Goal: Transaction & Acquisition: Book appointment/travel/reservation

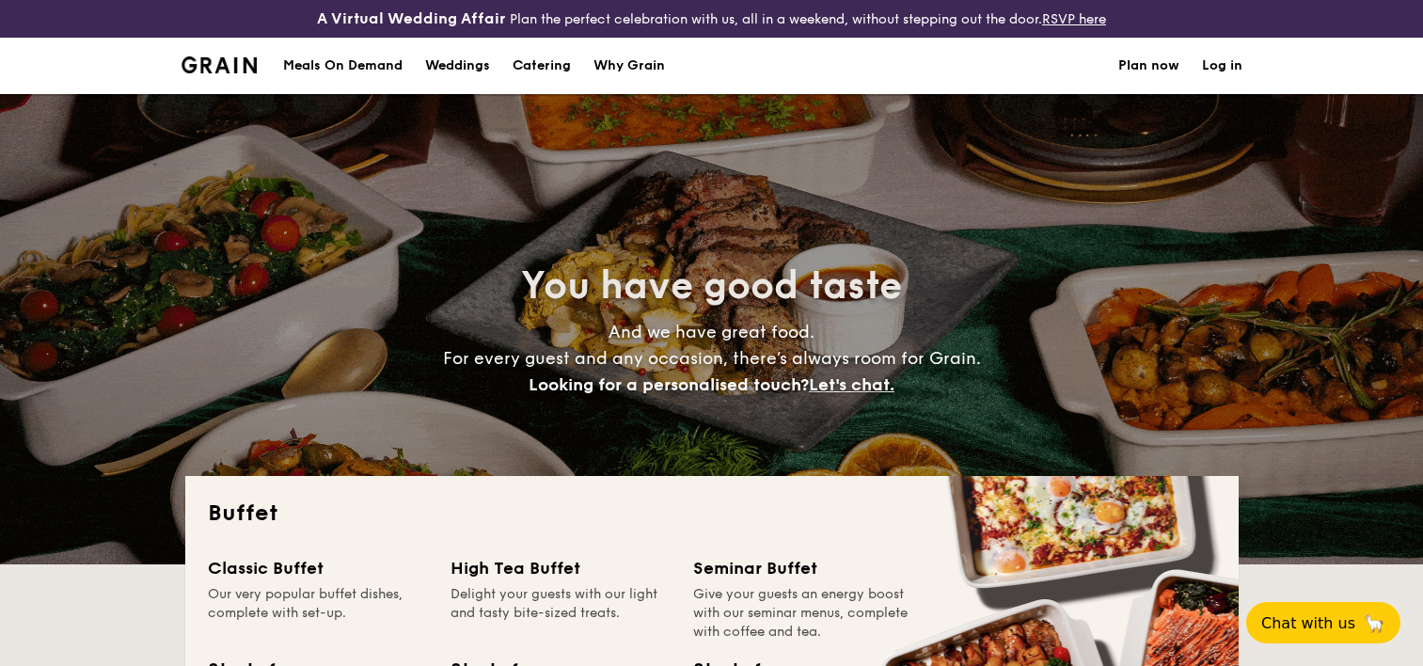
select select
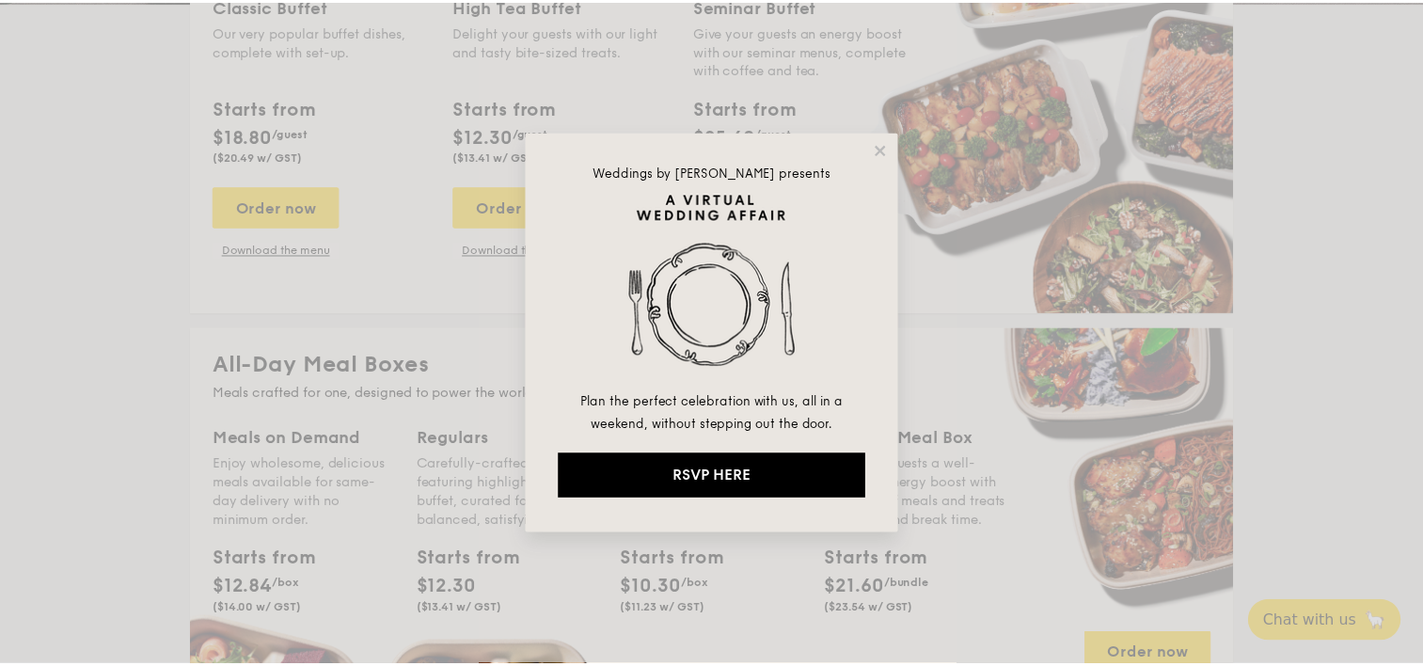
scroll to position [564, 0]
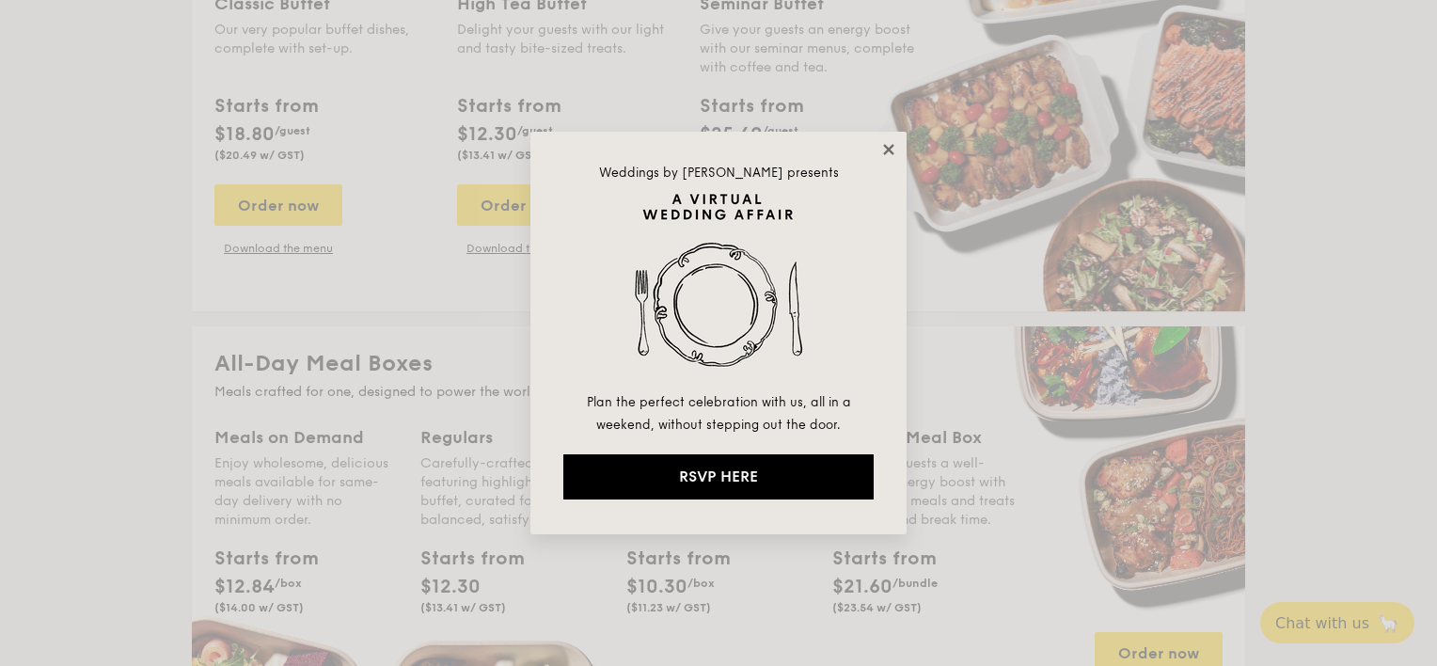
click at [888, 148] on icon at bounding box center [888, 149] width 10 height 10
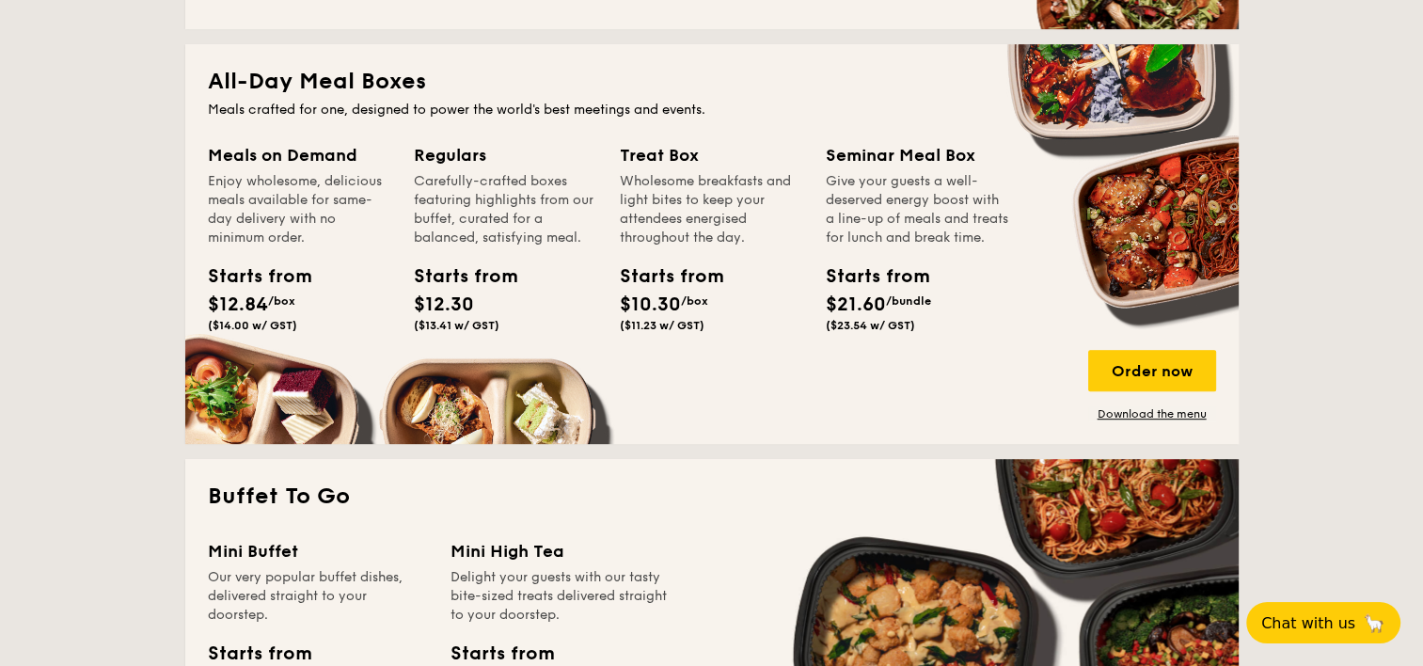
scroll to position [1317, 0]
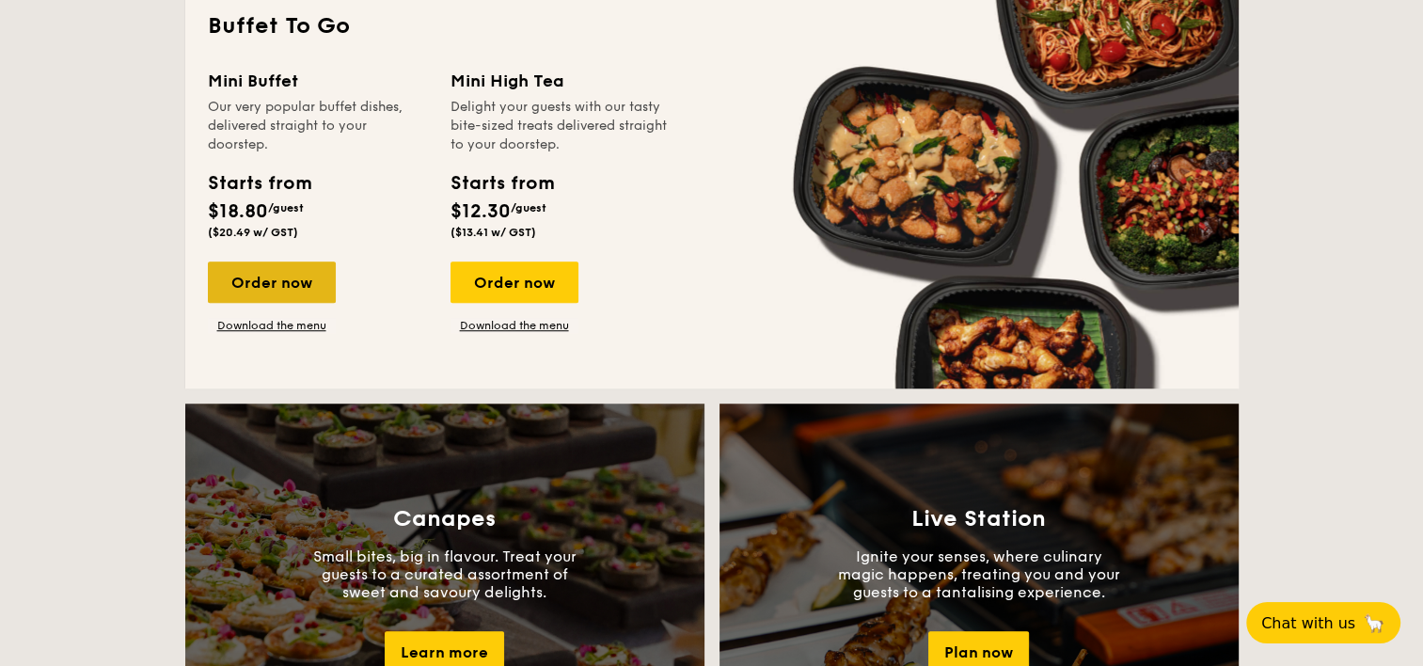
click at [331, 283] on div "Order now" at bounding box center [272, 281] width 128 height 41
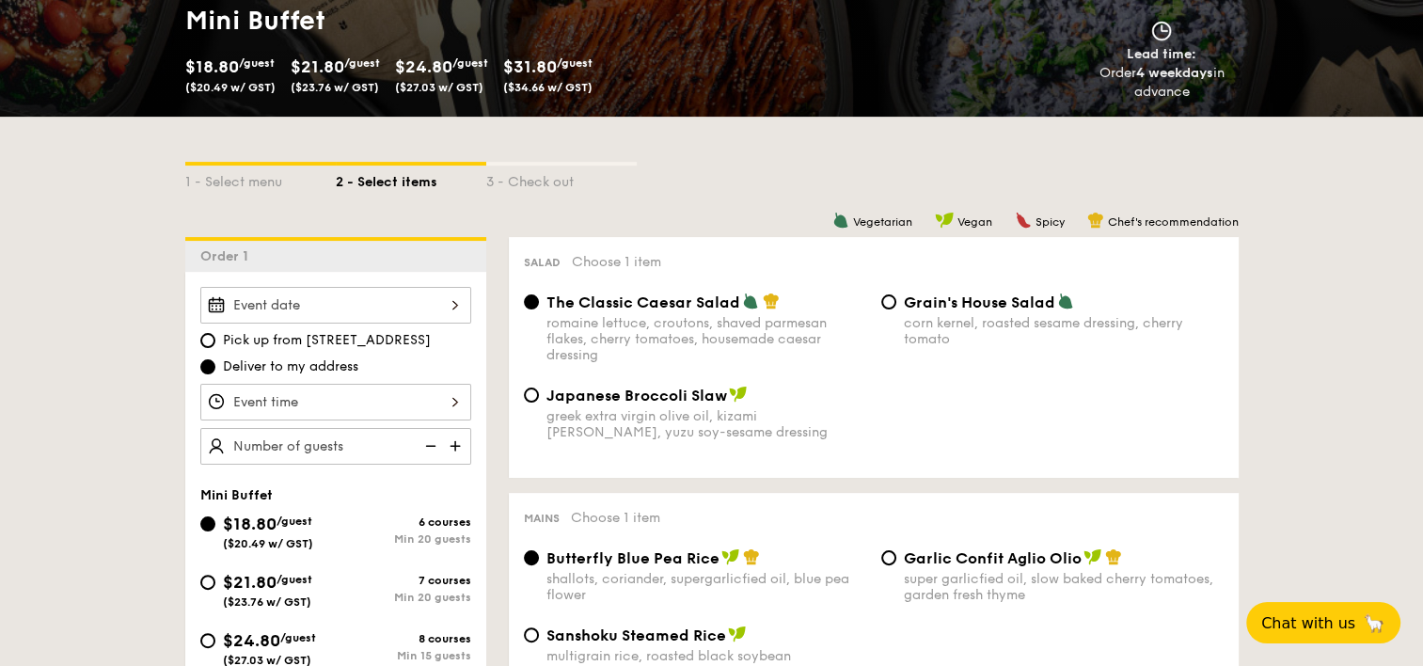
scroll to position [376, 0]
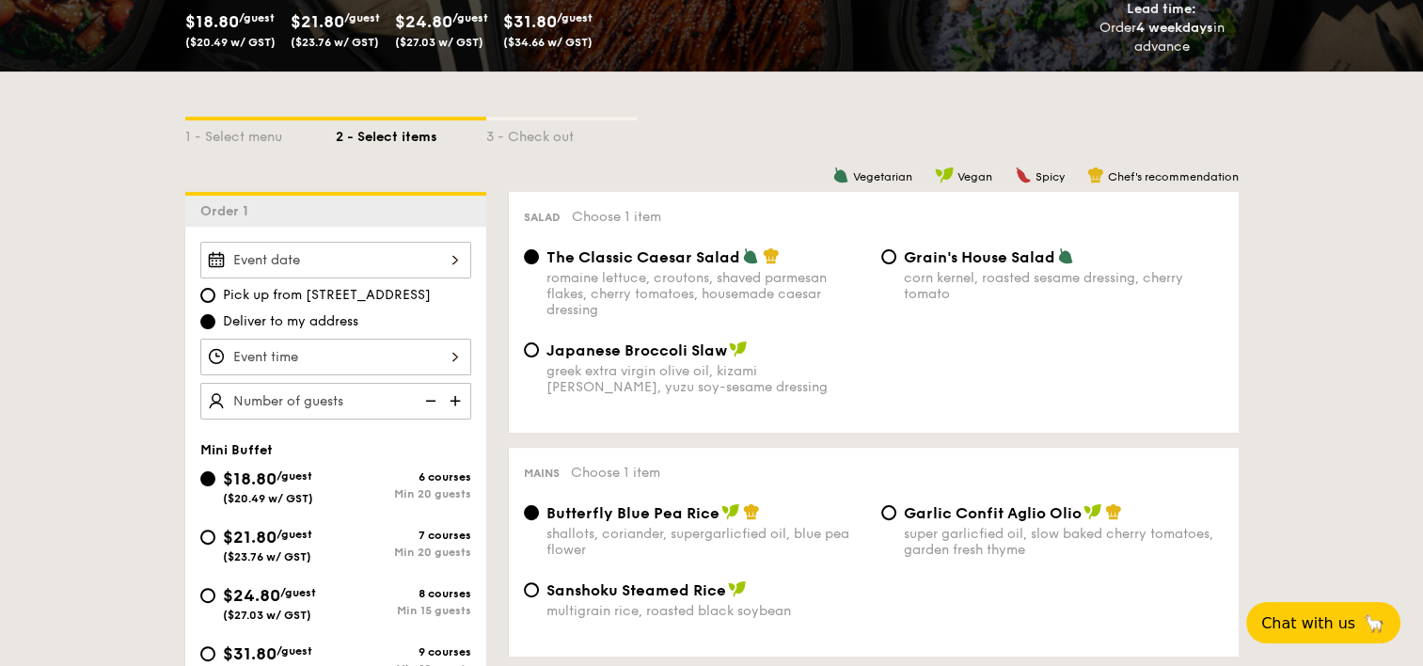
click at [322, 601] on div "$24.80 /guest ($27.03 w/ GST)" at bounding box center [267, 601] width 135 height 39
click at [215, 601] on input "$24.80 /guest ($27.03 w/ GST) 8 courses Min 15 guests" at bounding box center [207, 595] width 15 height 15
radio input "true"
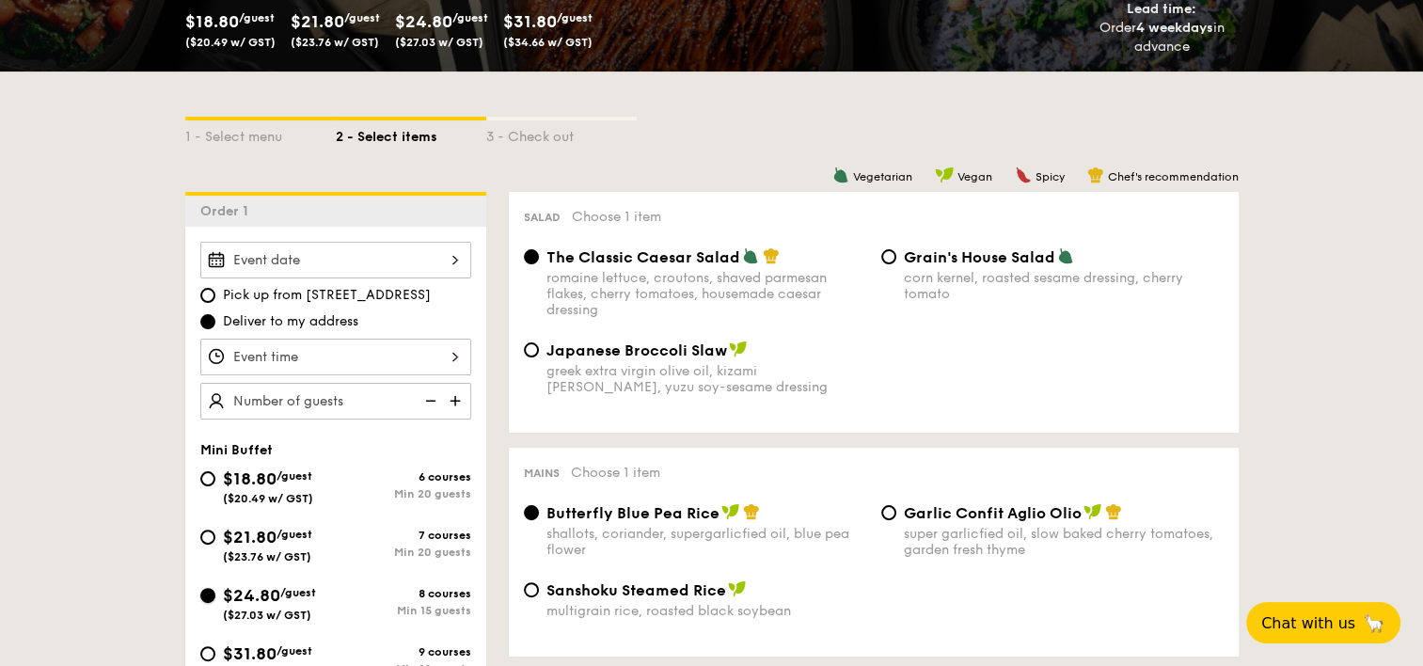
radio input "false"
radio input "true"
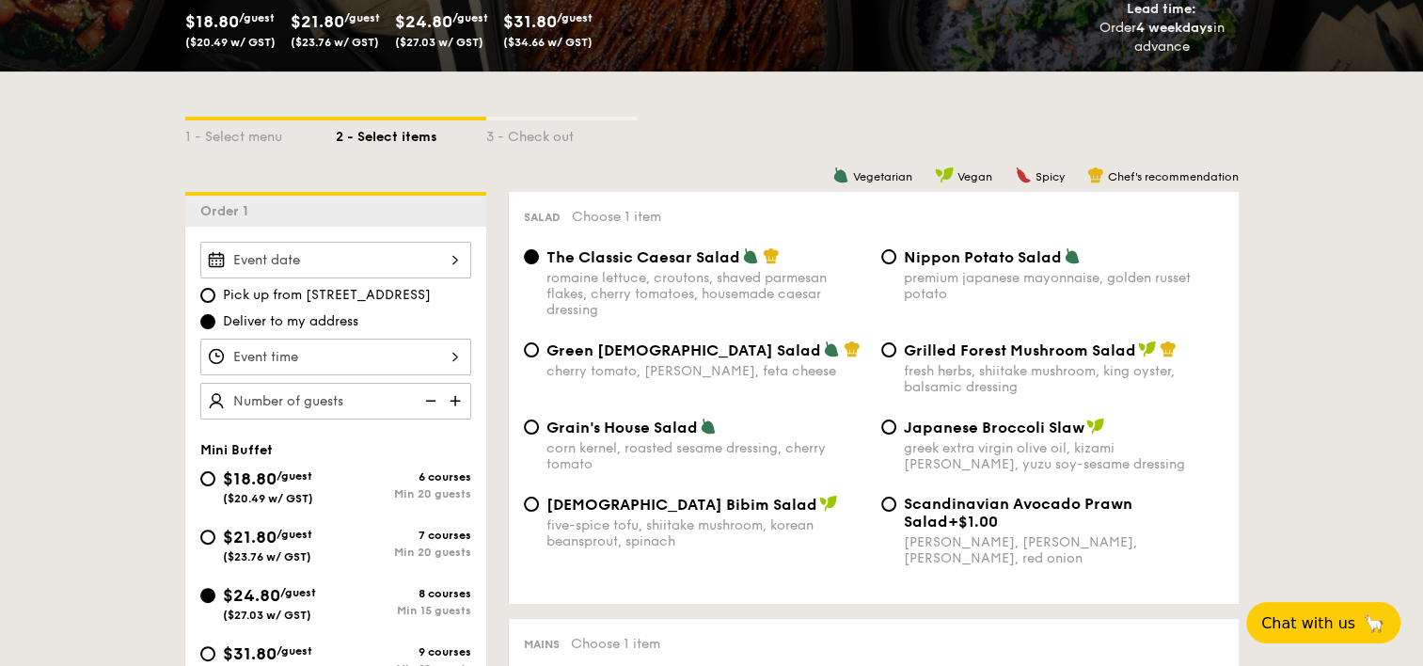
click at [451, 398] on img at bounding box center [457, 401] width 28 height 36
type input "15 guests"
click at [430, 364] on div at bounding box center [335, 357] width 271 height 37
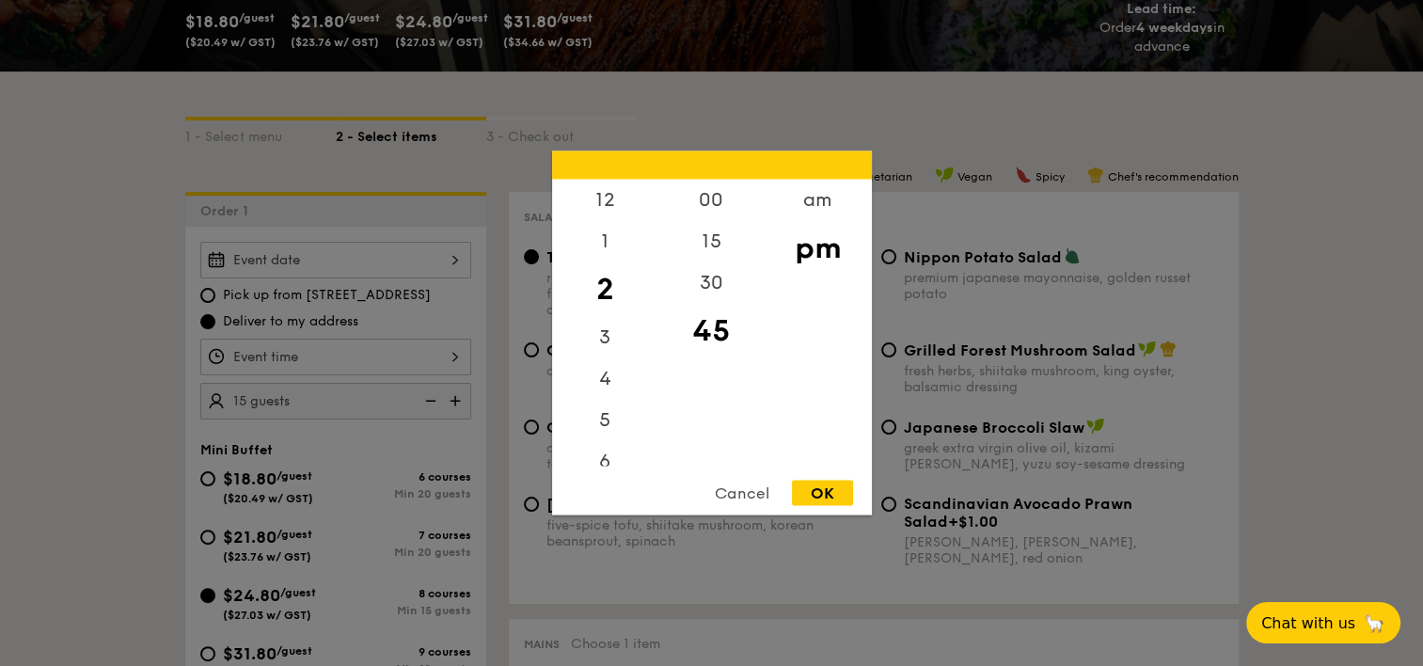
click at [403, 259] on div at bounding box center [711, 333] width 1423 height 666
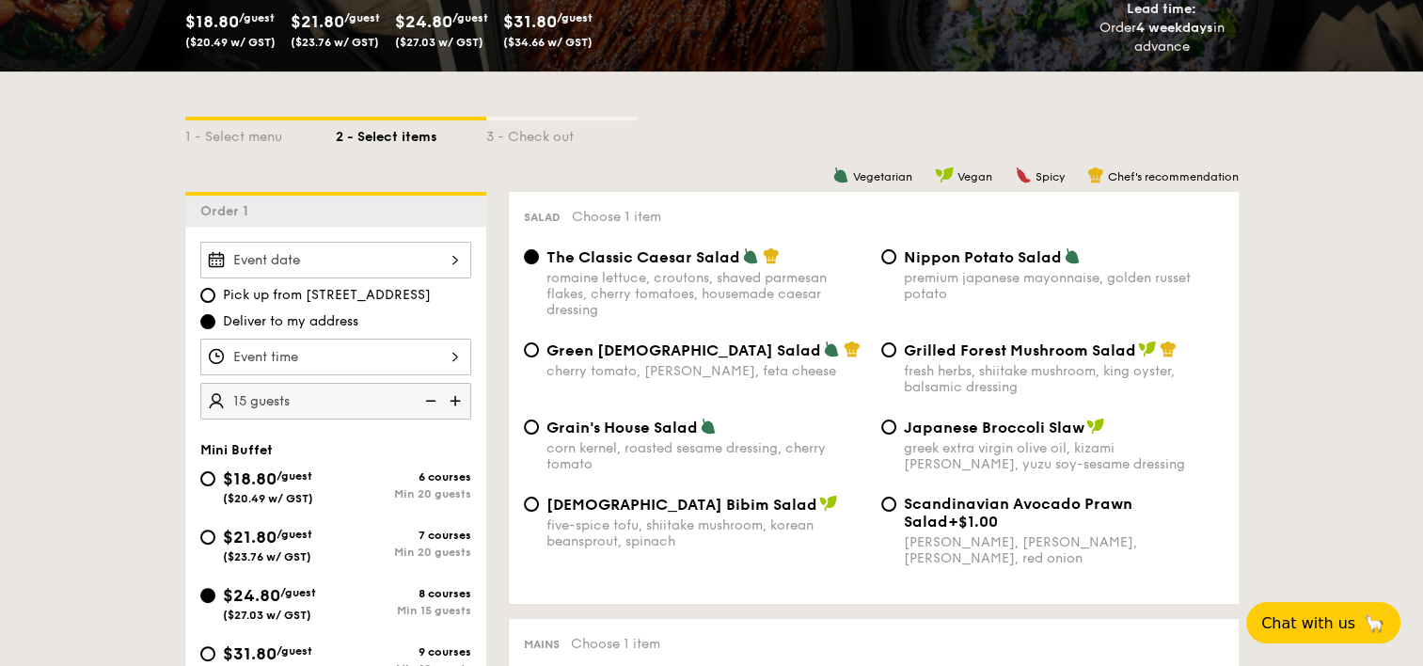
click at [377, 257] on div at bounding box center [335, 260] width 271 height 37
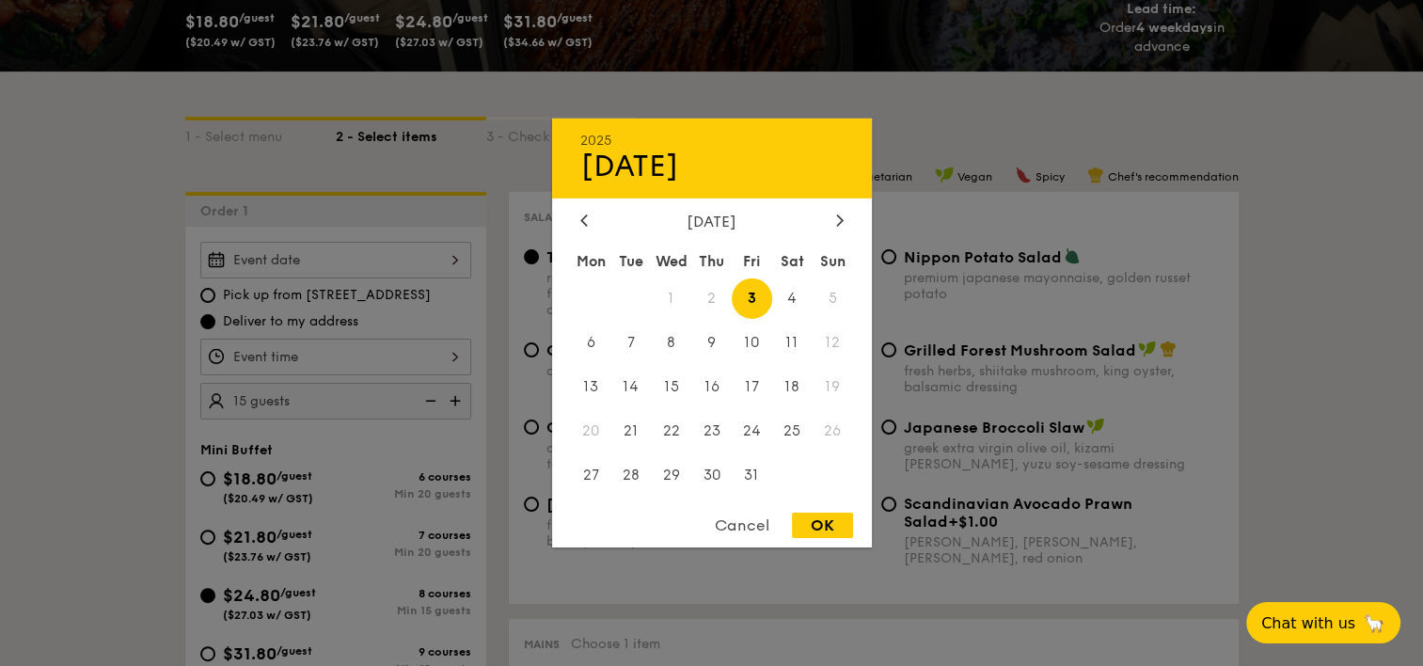
click at [829, 293] on span "5" at bounding box center [833, 298] width 40 height 40
click at [1306, 198] on div at bounding box center [711, 333] width 1423 height 666
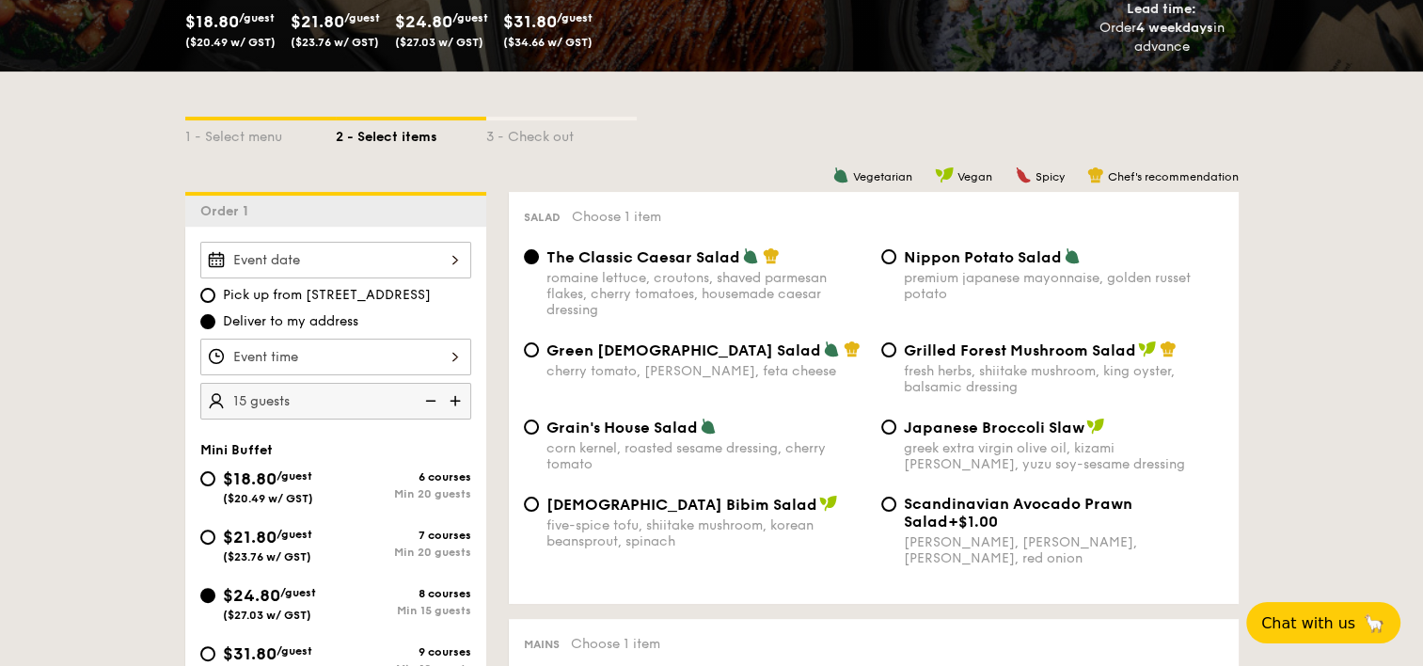
select select
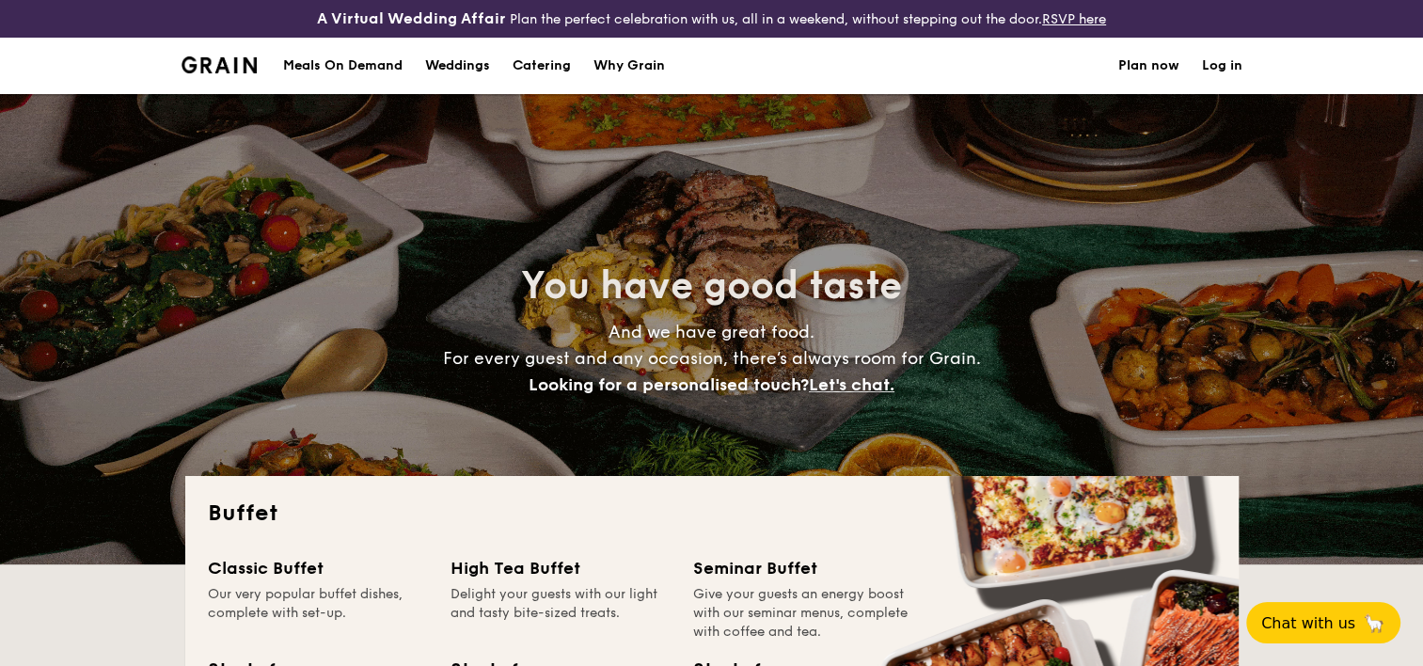
click at [529, 62] on h1 "Catering" at bounding box center [542, 66] width 58 height 56
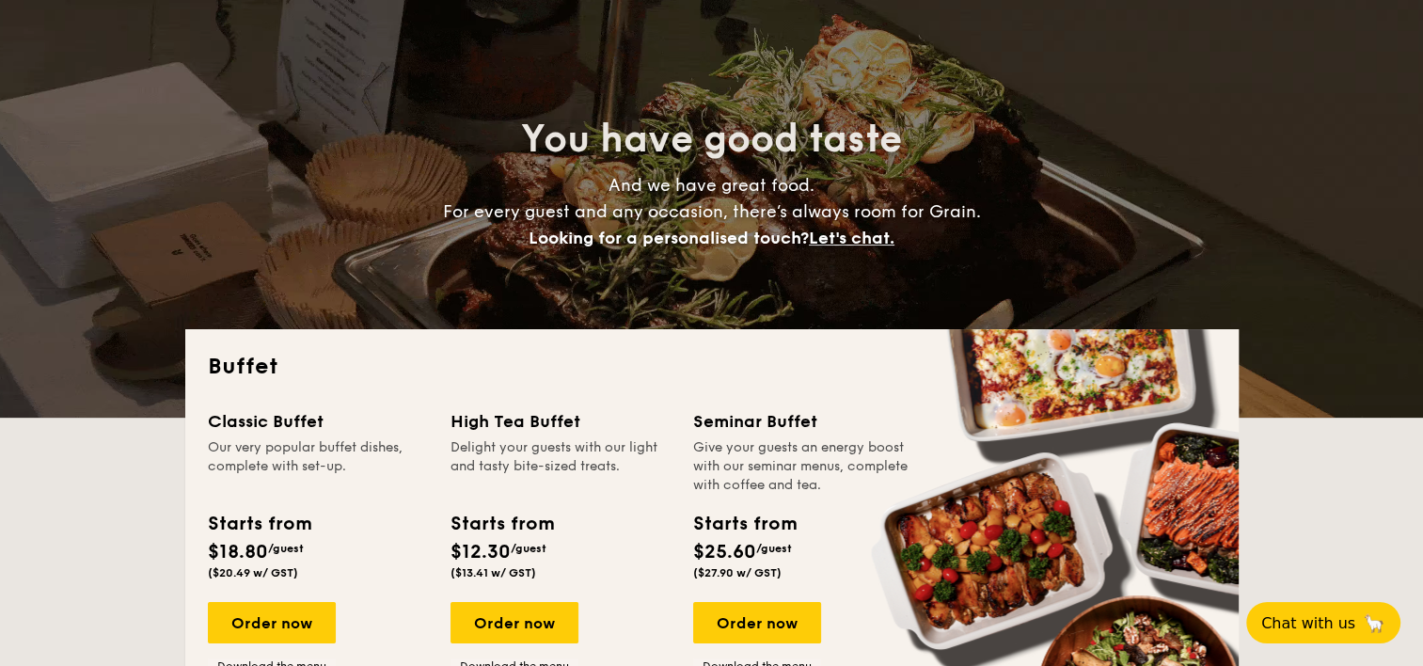
scroll to position [470, 0]
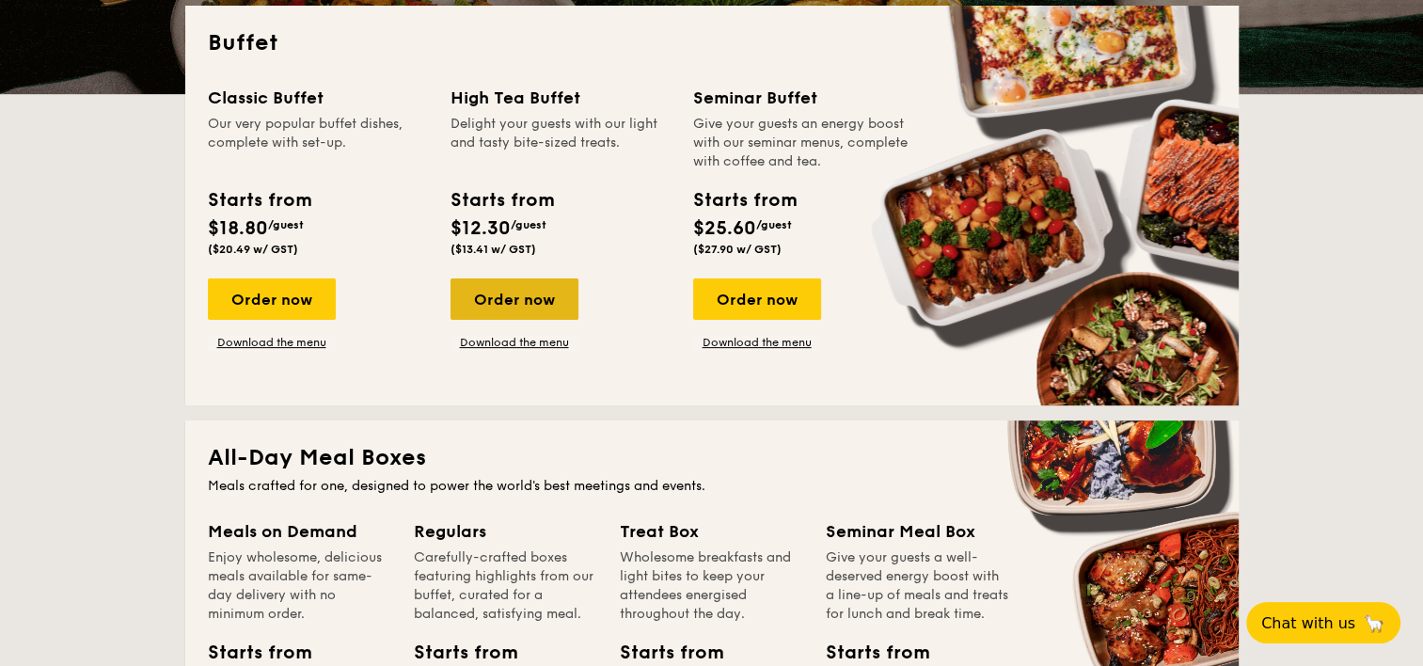
click at [568, 312] on div "Order now" at bounding box center [514, 298] width 128 height 41
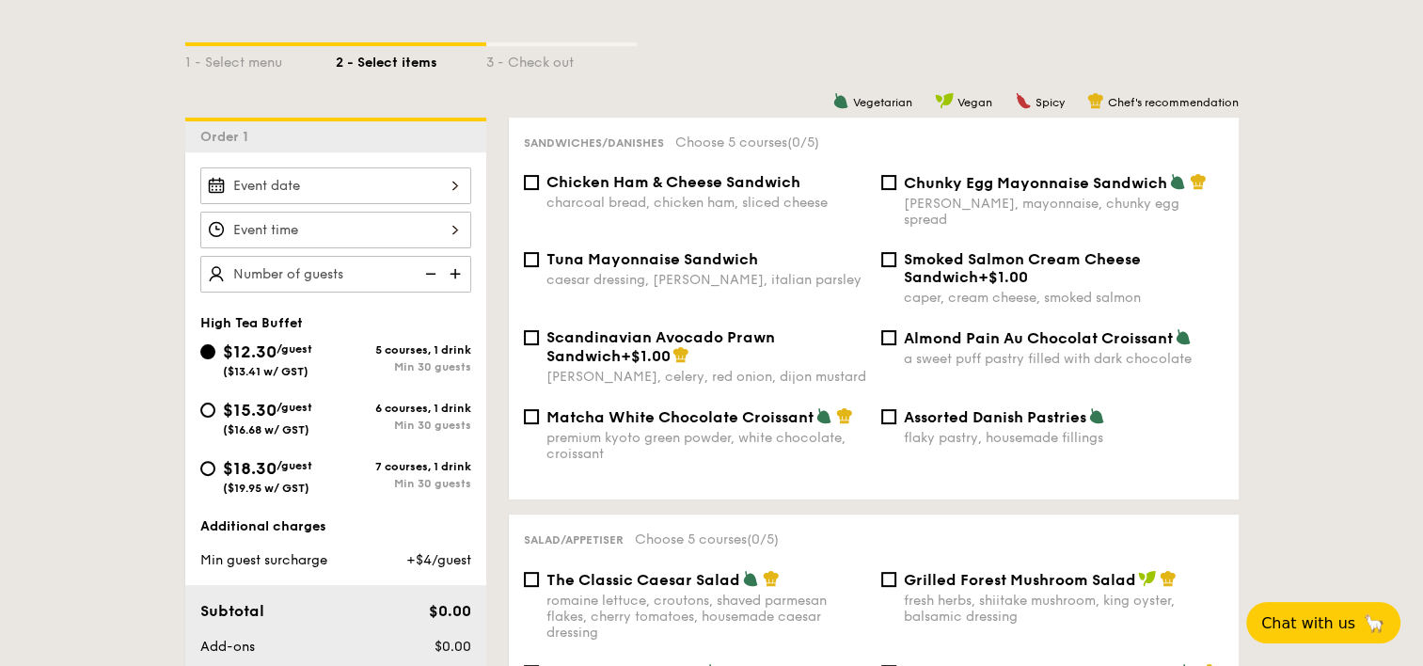
scroll to position [470, 0]
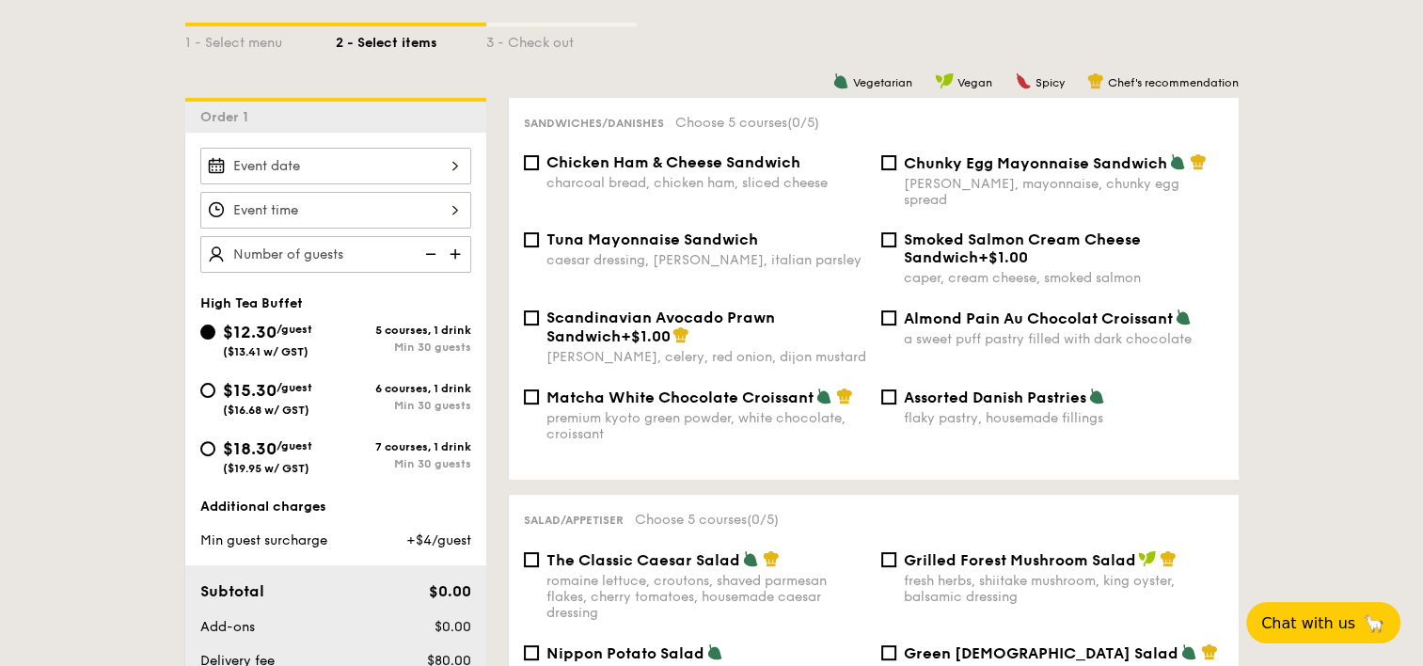
click at [394, 154] on div at bounding box center [335, 166] width 271 height 37
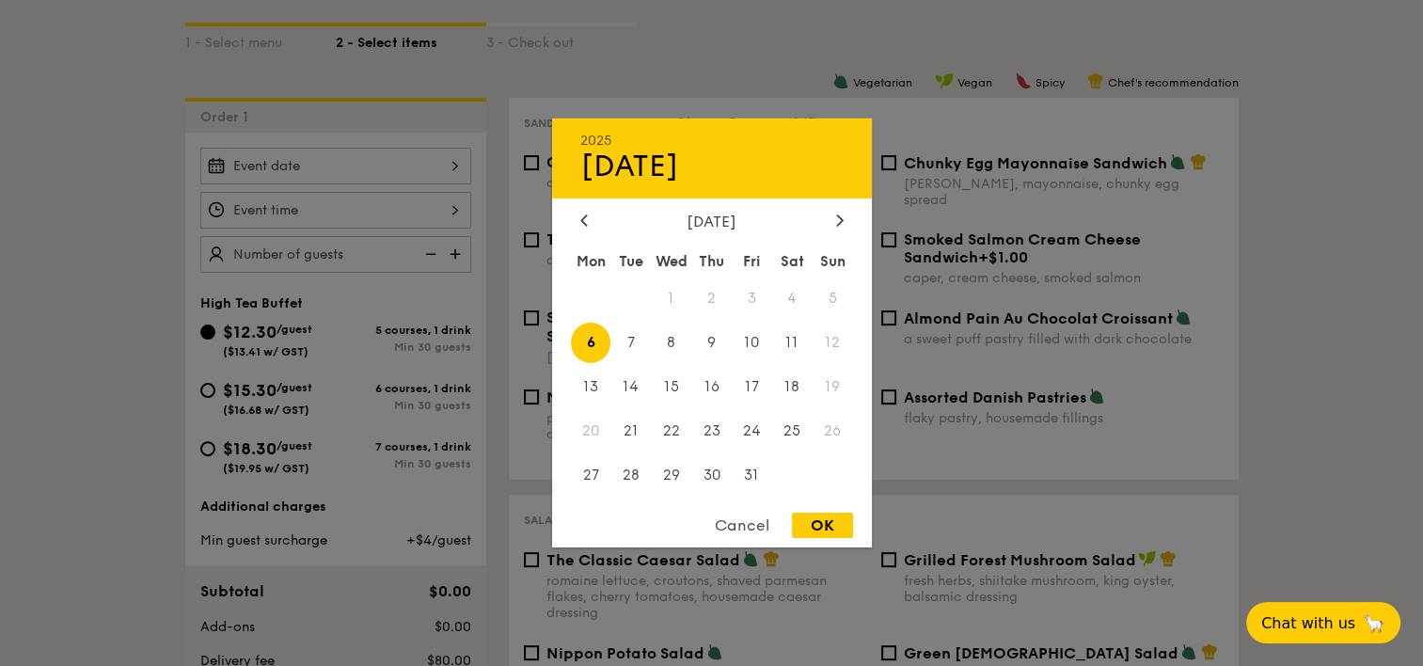
click at [102, 213] on div at bounding box center [711, 333] width 1423 height 666
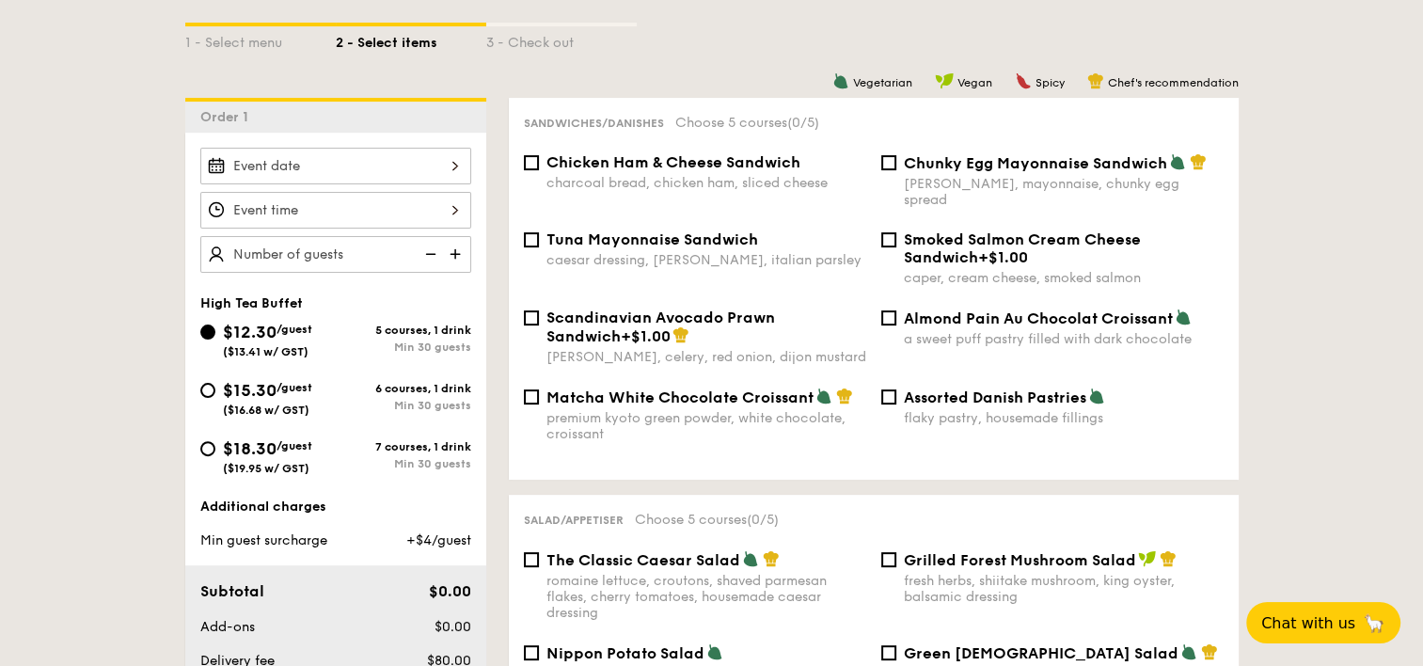
select select
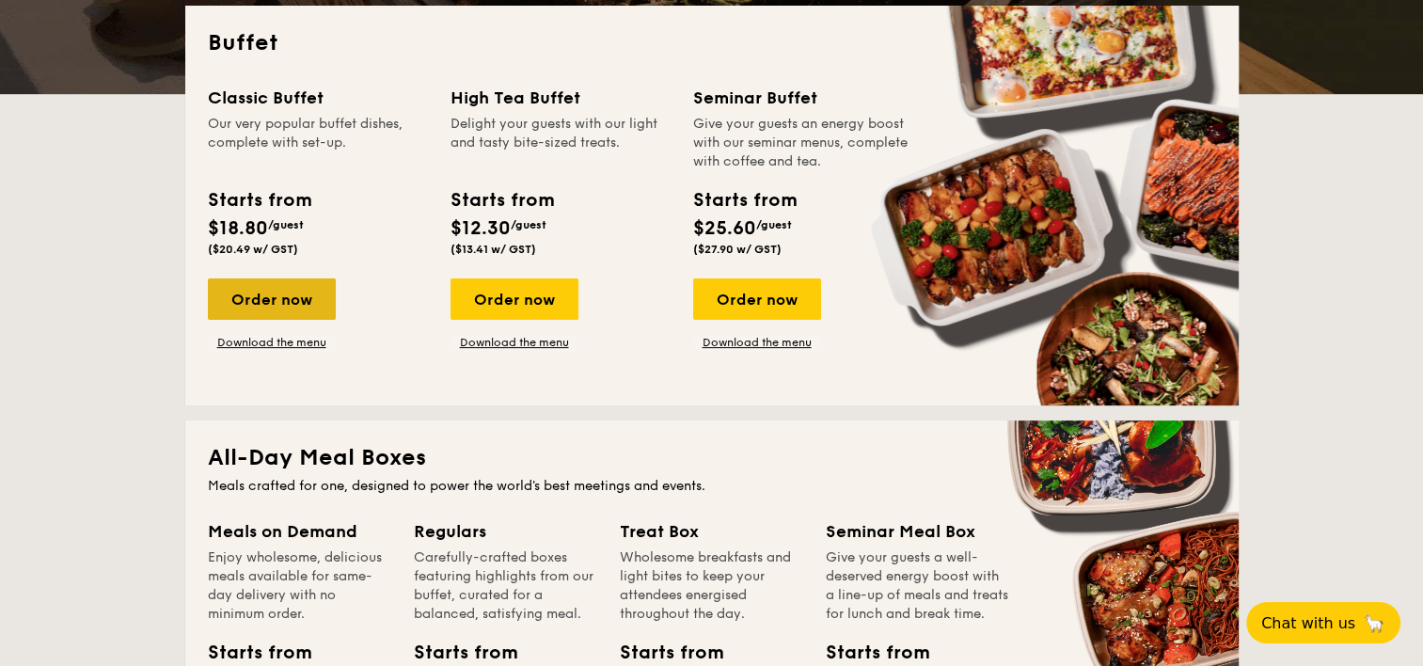
click at [298, 289] on div "Order now" at bounding box center [272, 298] width 128 height 41
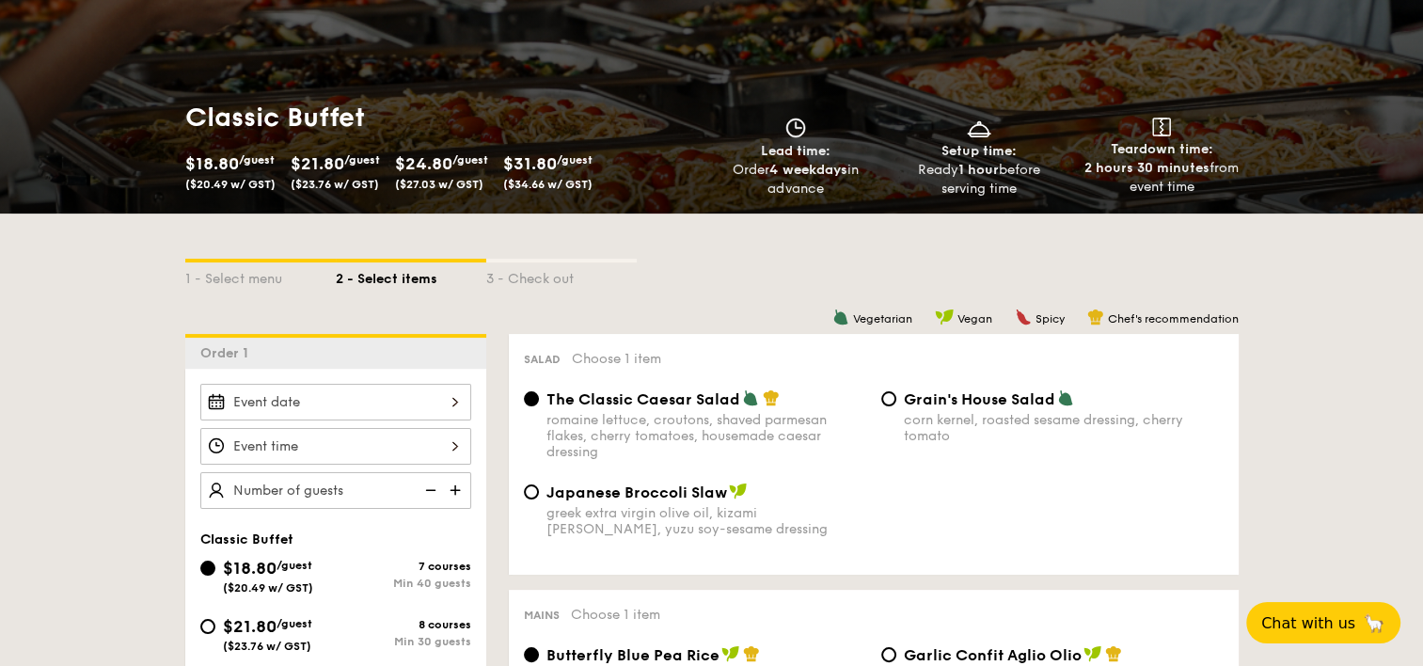
scroll to position [376, 0]
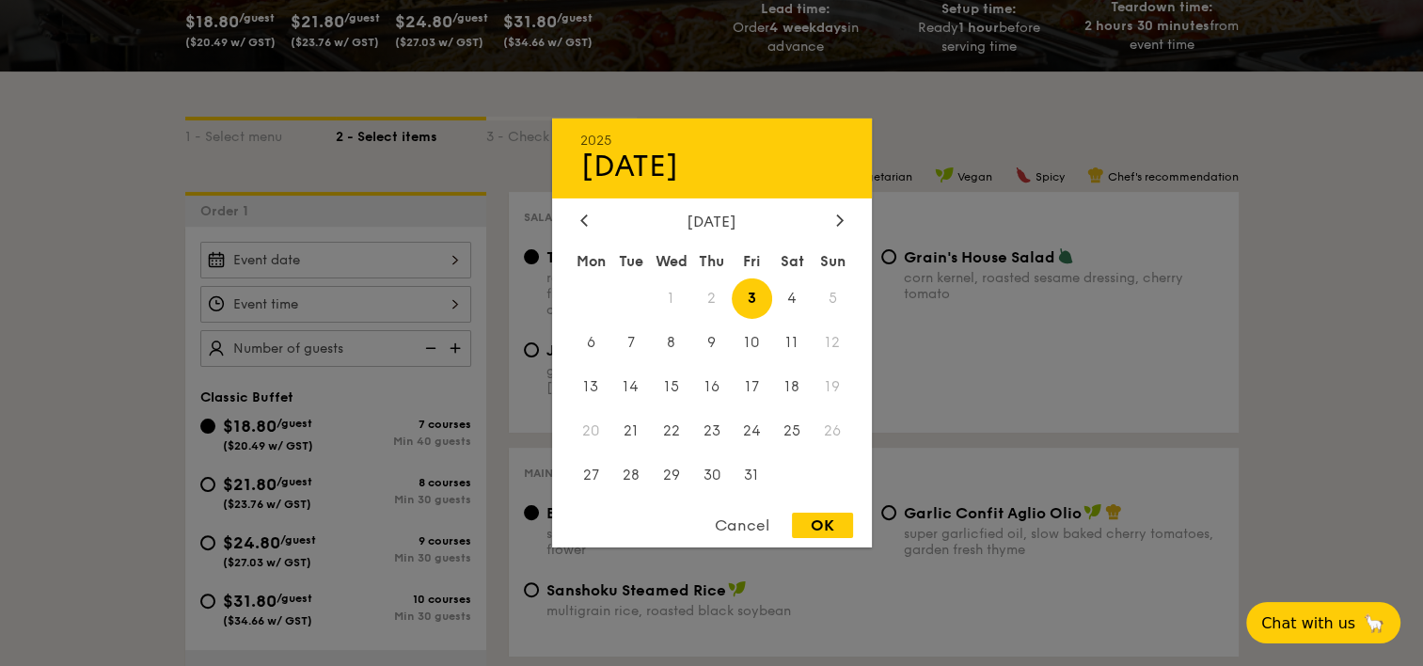
click at [363, 261] on div "2025 Oct [DATE] Tue Wed Thu Fri Sat Sun 1 2 3 4 5 6 7 8 9 10 11 12 13 14 15 16 …" at bounding box center [335, 260] width 271 height 37
